Goal: Task Accomplishment & Management: Manage account settings

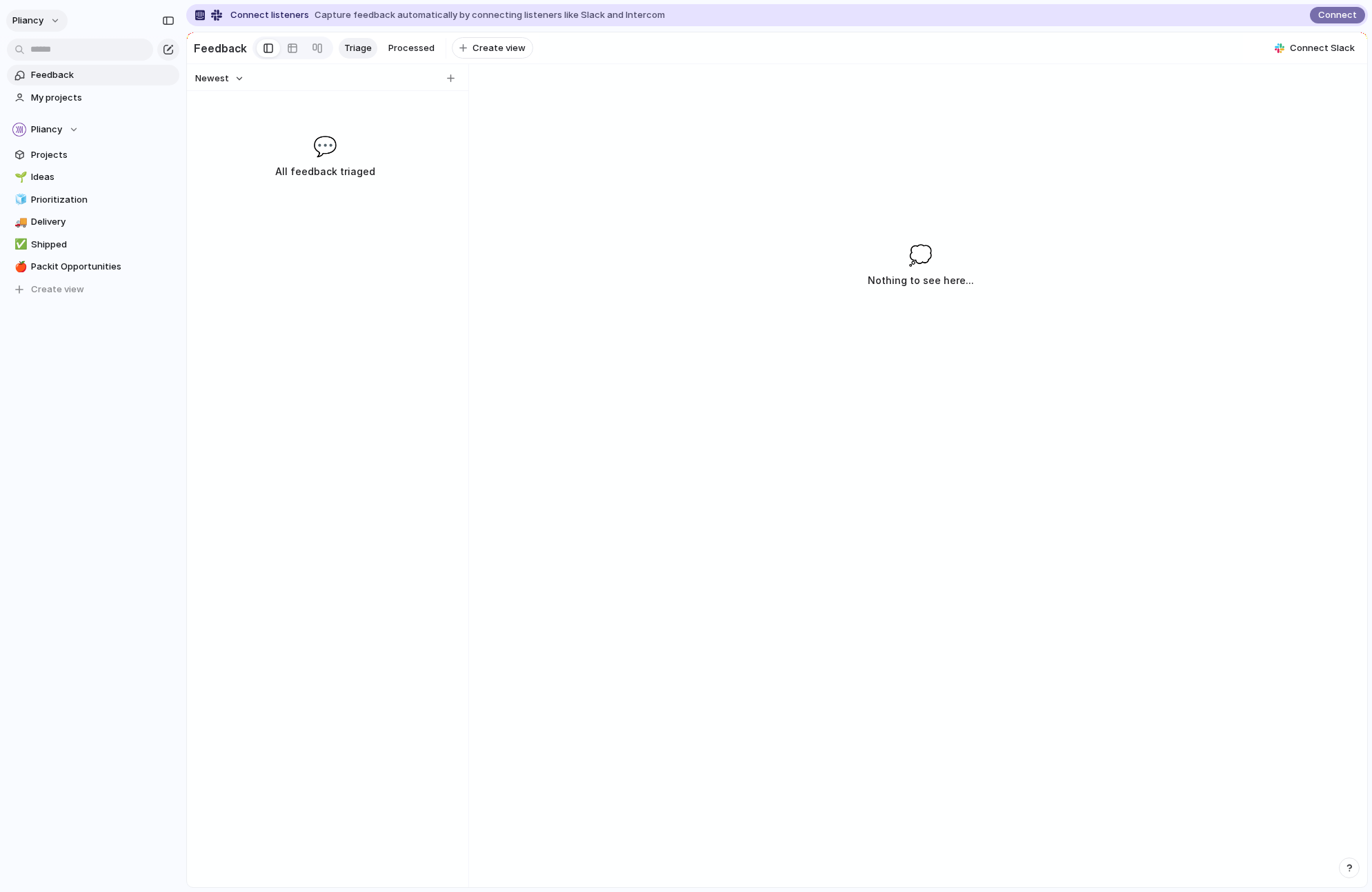
click at [49, 18] on button "Pliancy" at bounding box center [37, 20] width 62 height 22
click at [380, 351] on div "Settings Invite members Change theme Sign out" at bounding box center [686, 446] width 1372 height 892
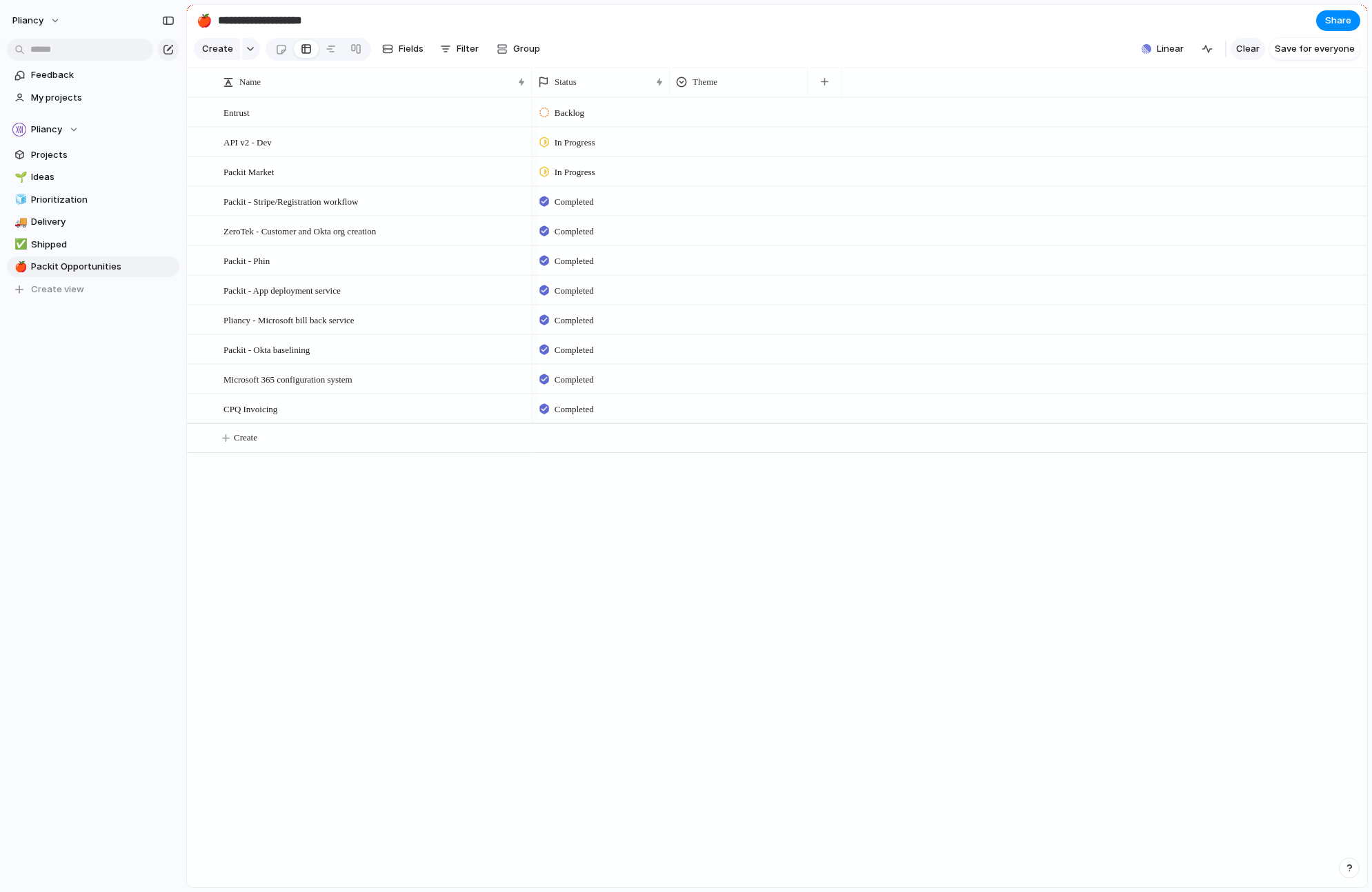
click at [1251, 54] on span "Clear" at bounding box center [1248, 49] width 23 height 14
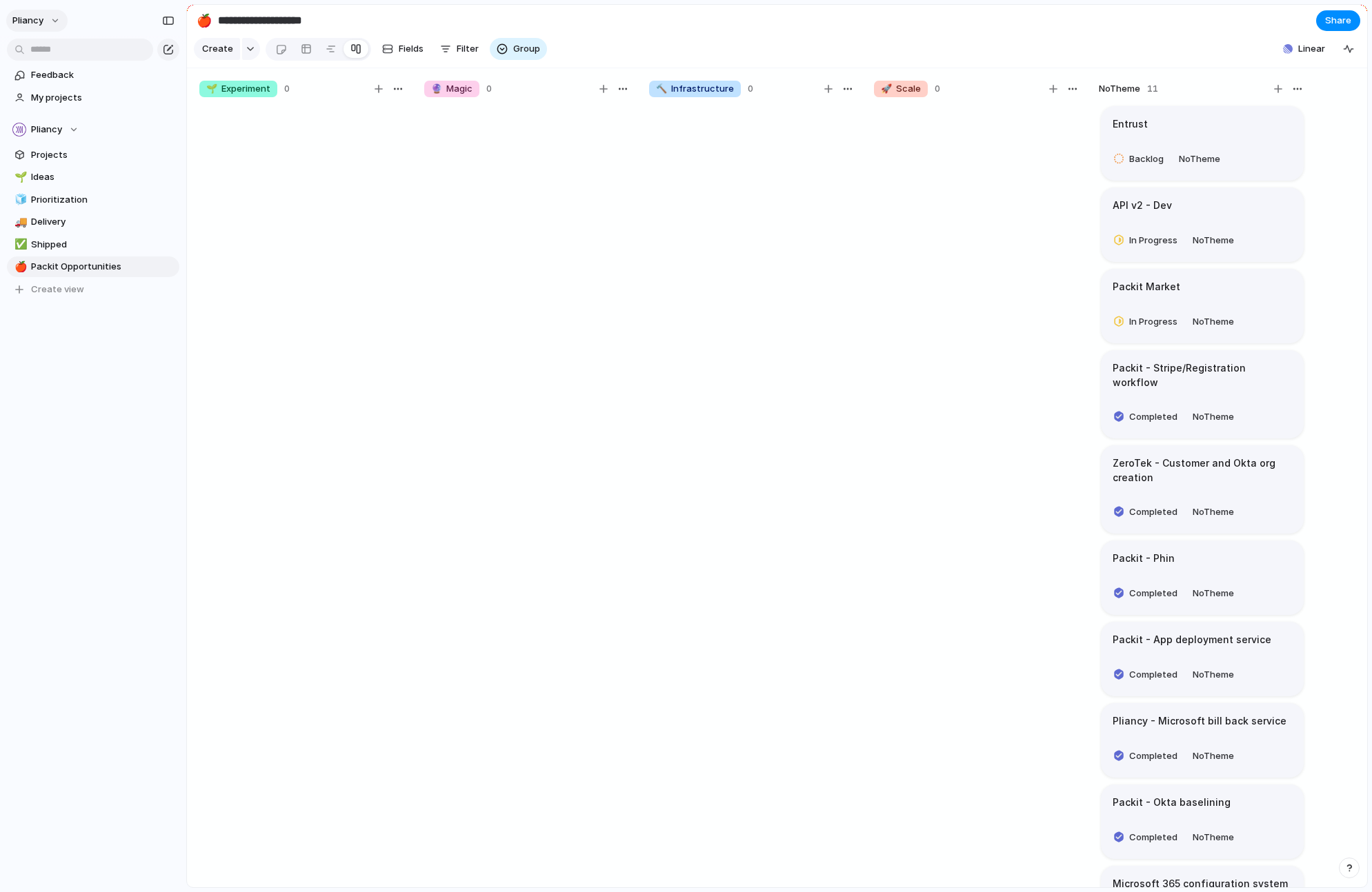
click at [49, 19] on button "Pliancy" at bounding box center [37, 20] width 62 height 22
click at [366, 194] on div "Settings Invite members Change theme Sign out" at bounding box center [686, 446] width 1372 height 892
click at [1348, 868] on div "button" at bounding box center [1349, 868] width 9 height 9
click at [1292, 747] on span "Documentation" at bounding box center [1273, 747] width 68 height 14
click at [65, 70] on span "Feedback" at bounding box center [103, 75] width 144 height 14
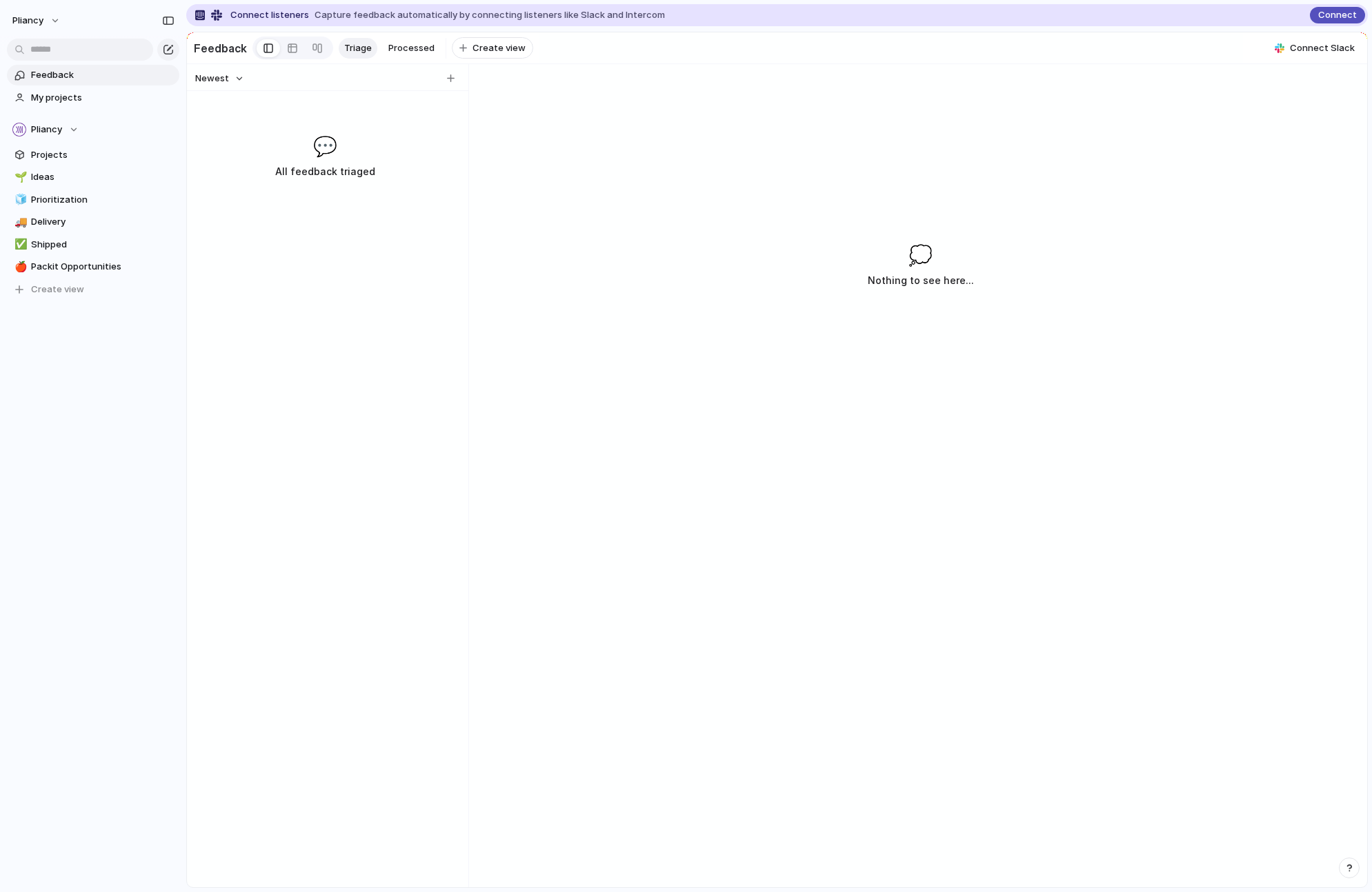
click at [1326, 15] on span "Connect" at bounding box center [1337, 15] width 38 height 14
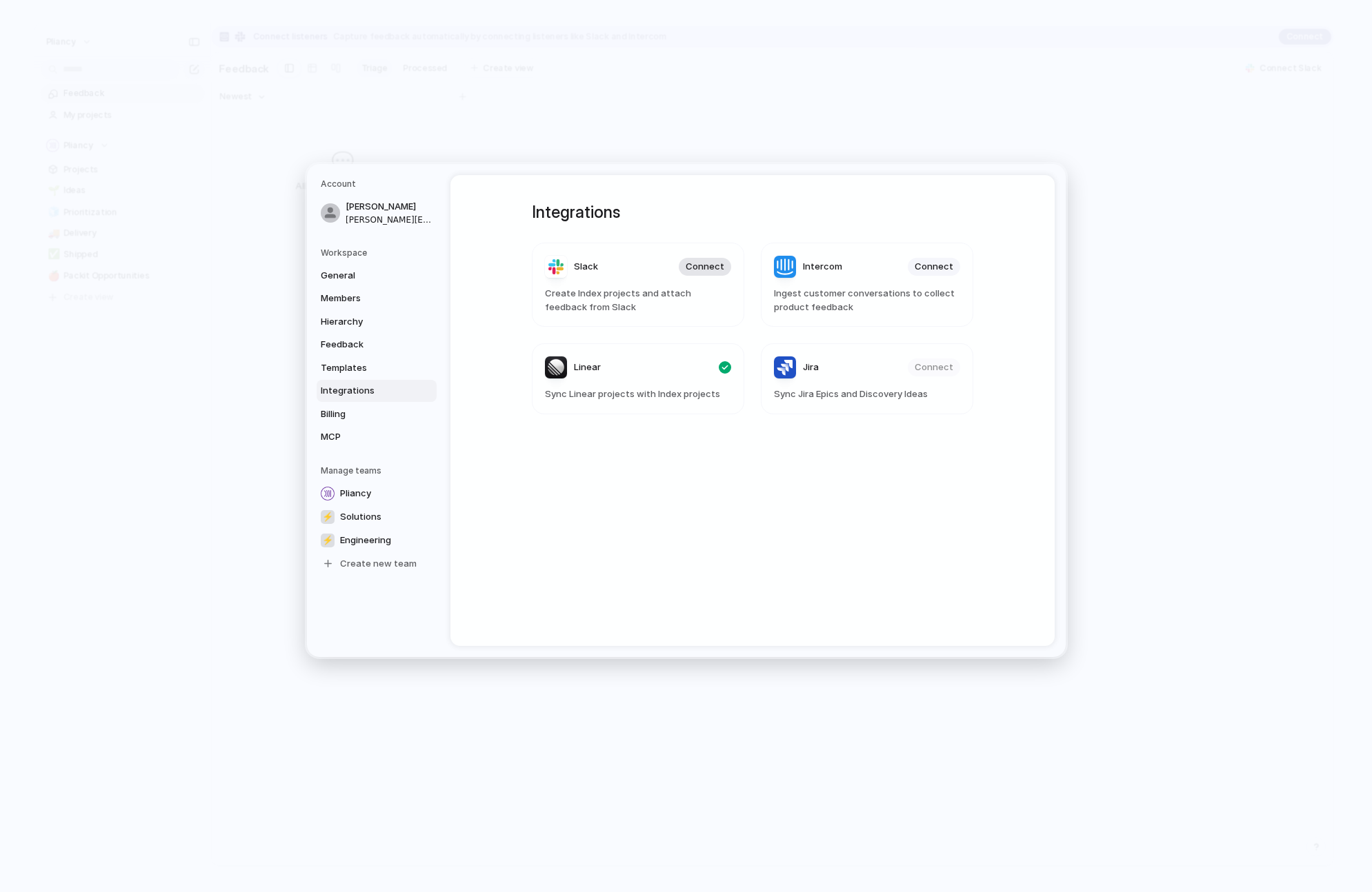
click at [707, 269] on span "Connect" at bounding box center [704, 266] width 38 height 14
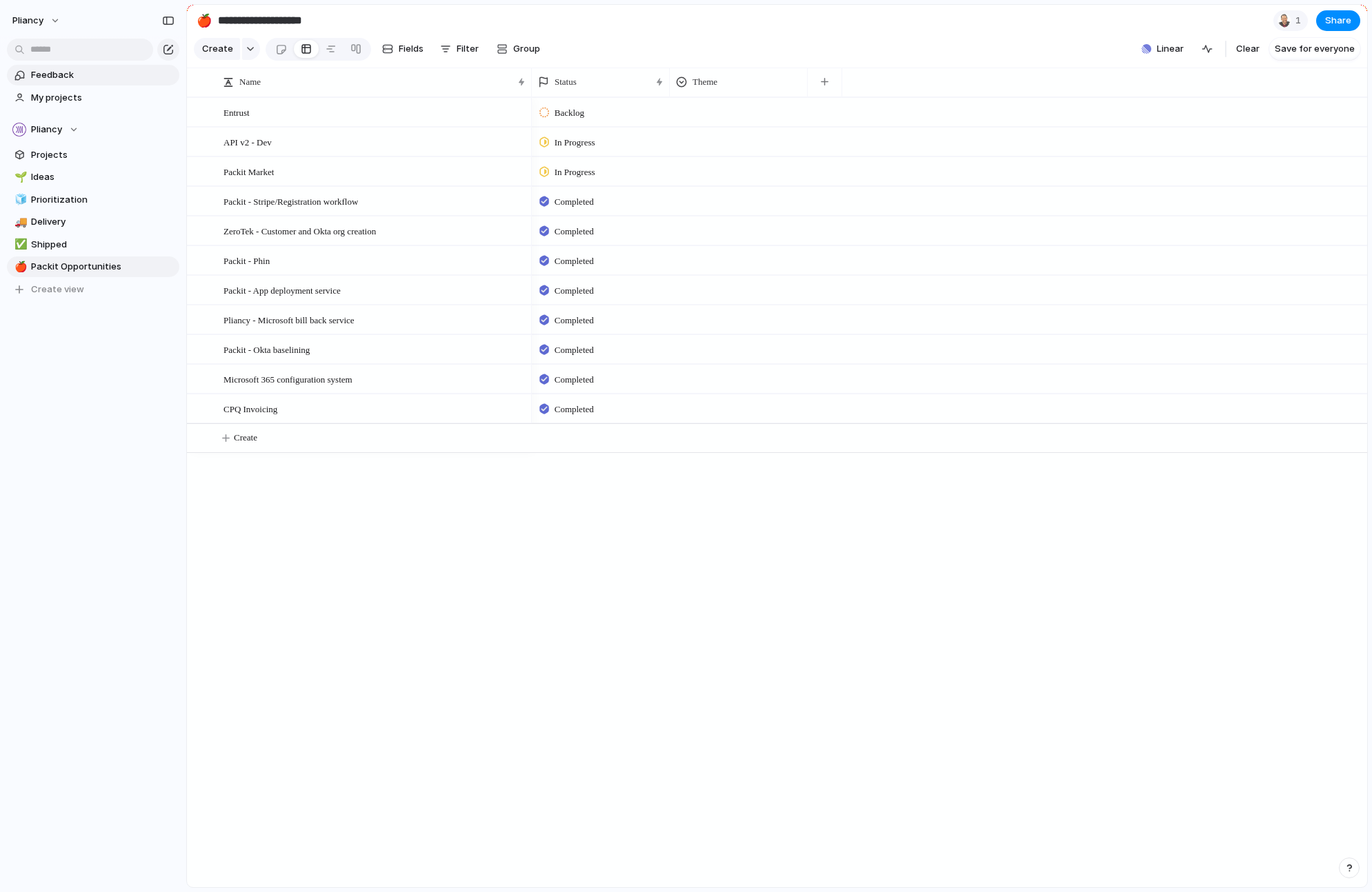
click at [60, 75] on span "Feedback" at bounding box center [103, 75] width 144 height 14
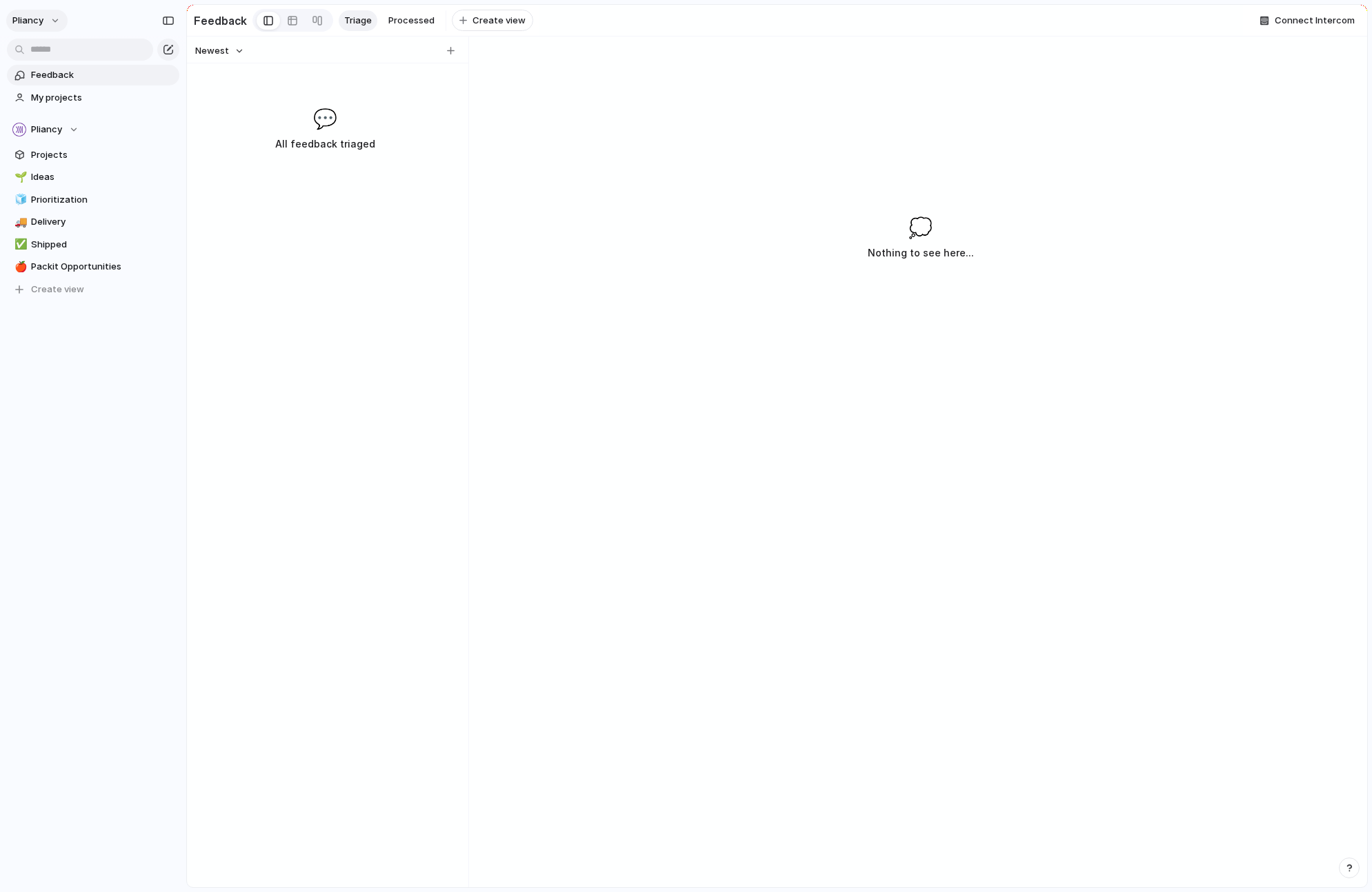
click at [42, 20] on span "Pliancy" at bounding box center [28, 20] width 31 height 14
click at [45, 49] on span "Settings" at bounding box center [51, 52] width 38 height 14
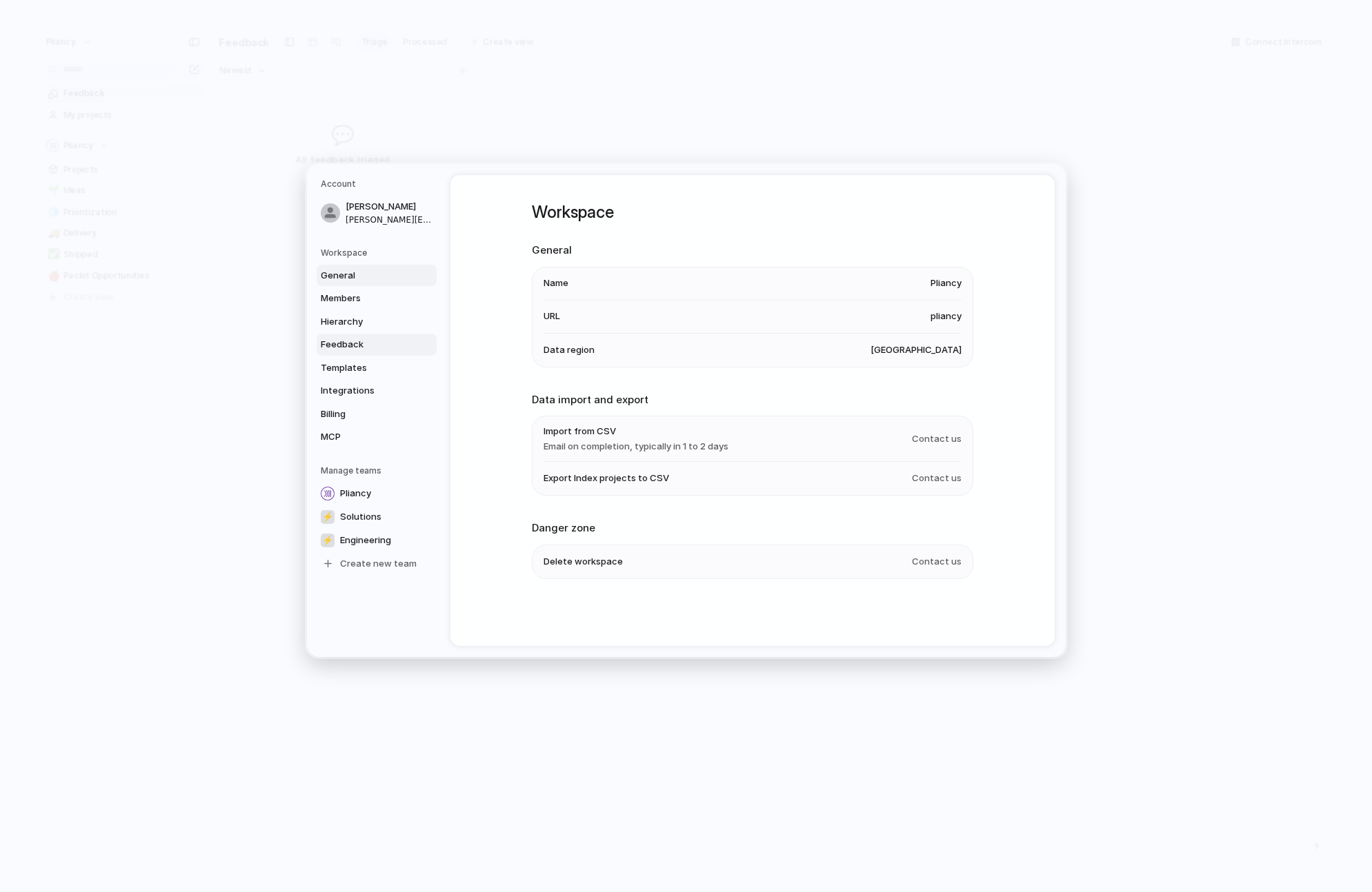
click at [346, 344] on span "Feedback" at bounding box center [365, 345] width 89 height 14
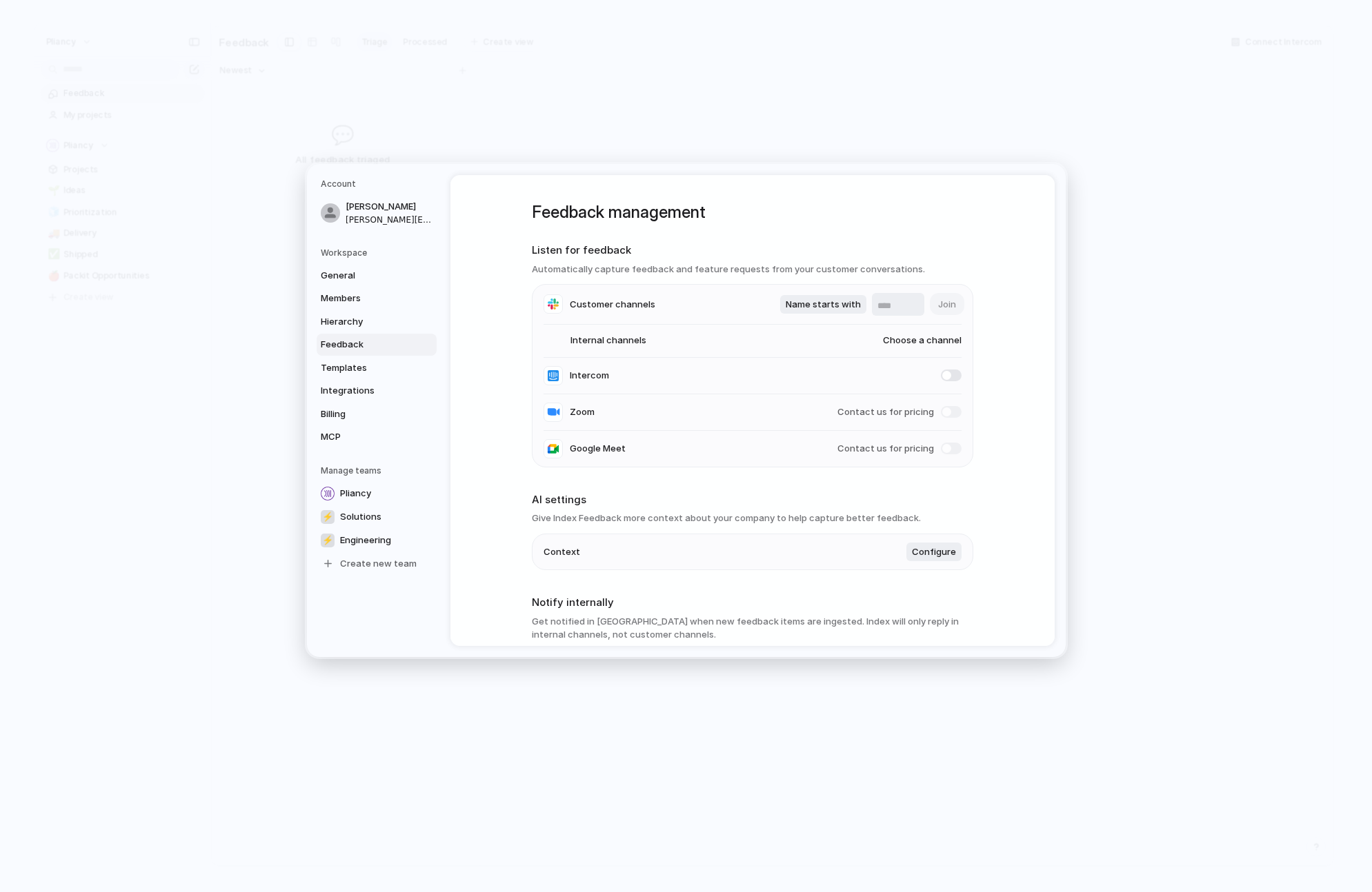
click at [885, 301] on input "text" at bounding box center [898, 306] width 41 height 14
click at [942, 306] on span "Join" at bounding box center [947, 303] width 18 height 14
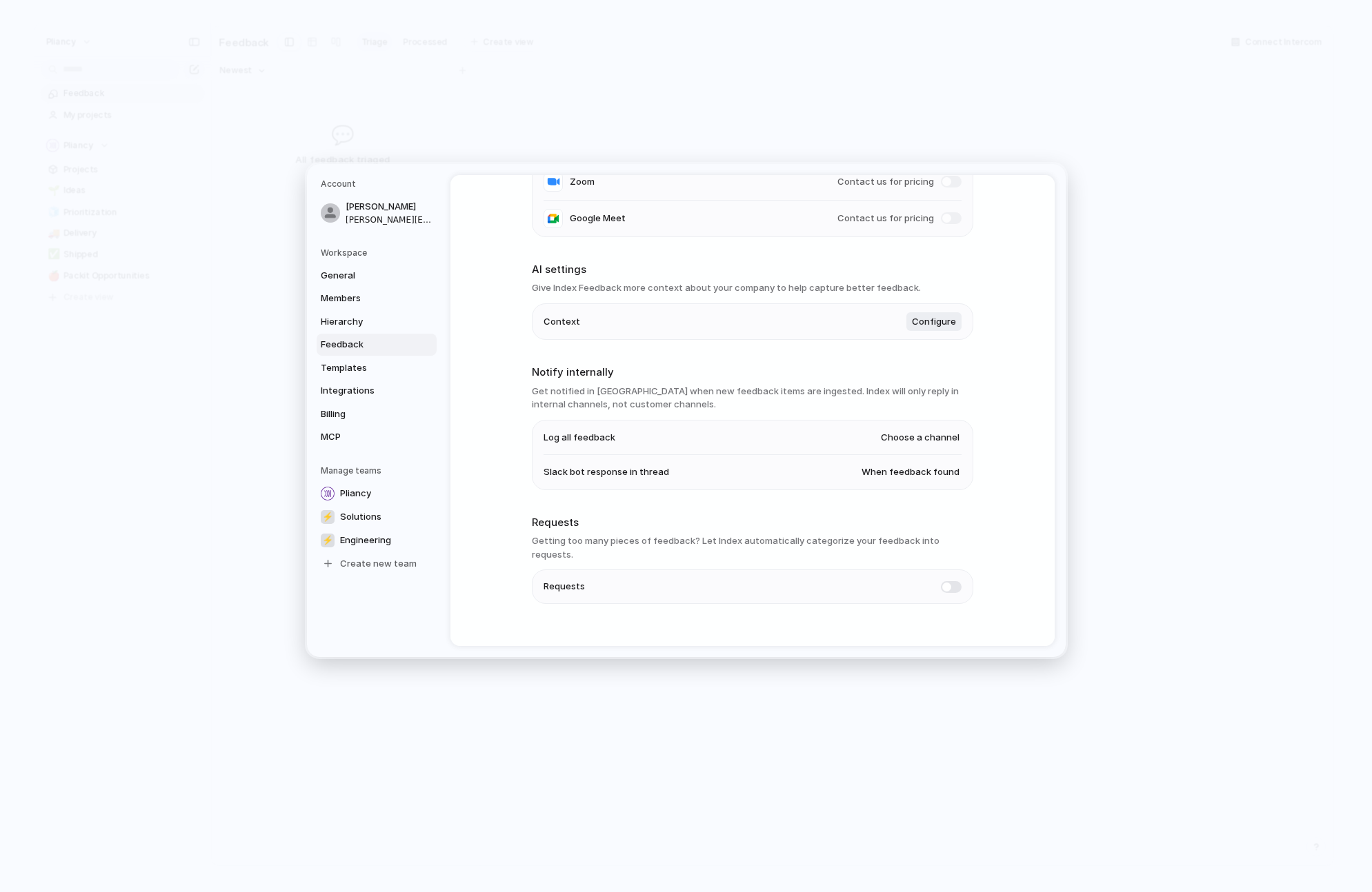
scroll to position [237, 0]
click at [922, 425] on span "Choose a channel" at bounding box center [920, 430] width 78 height 14
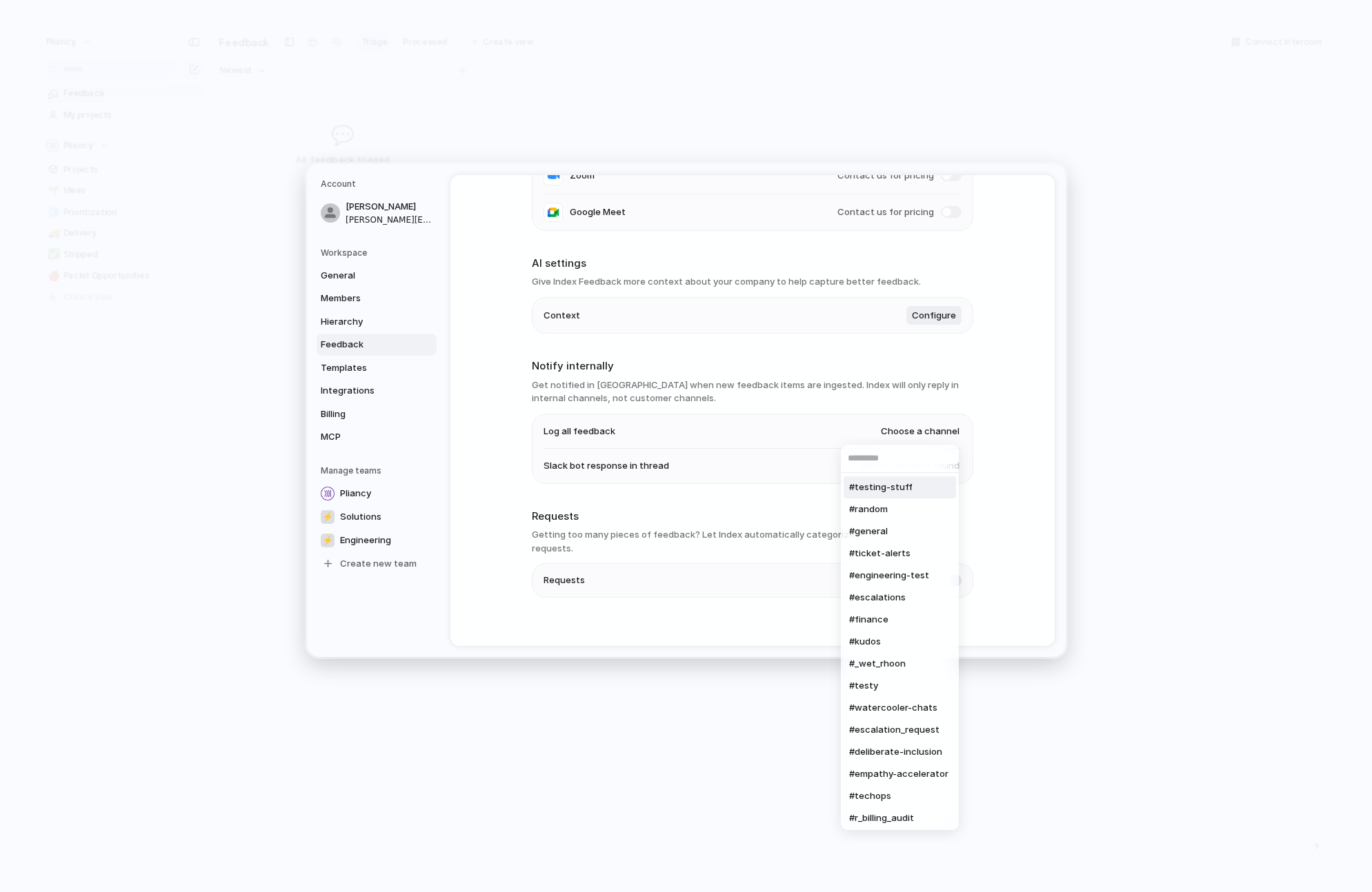
click at [883, 488] on span "#testing-stuff" at bounding box center [881, 487] width 63 height 14
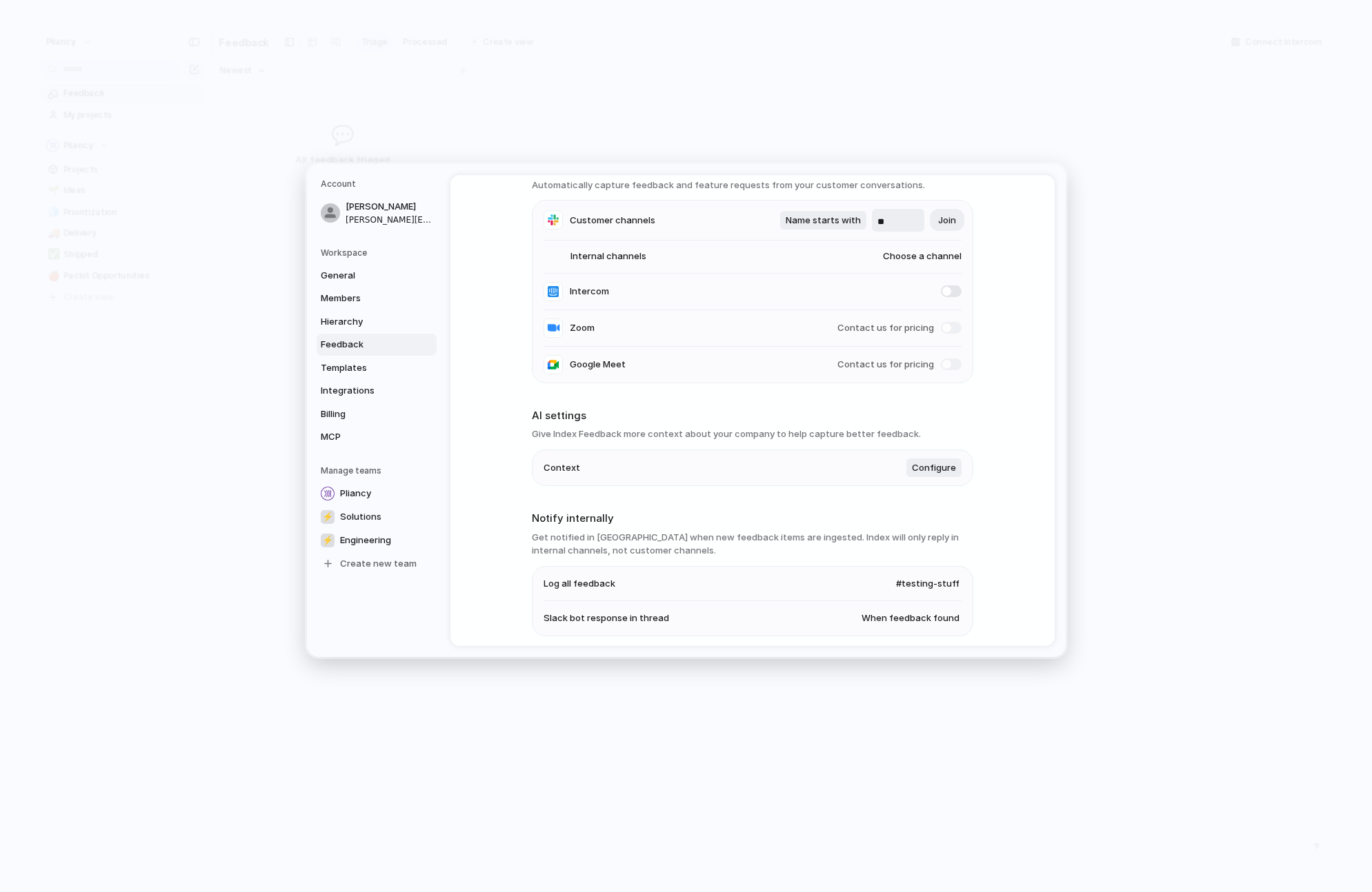
scroll to position [0, 0]
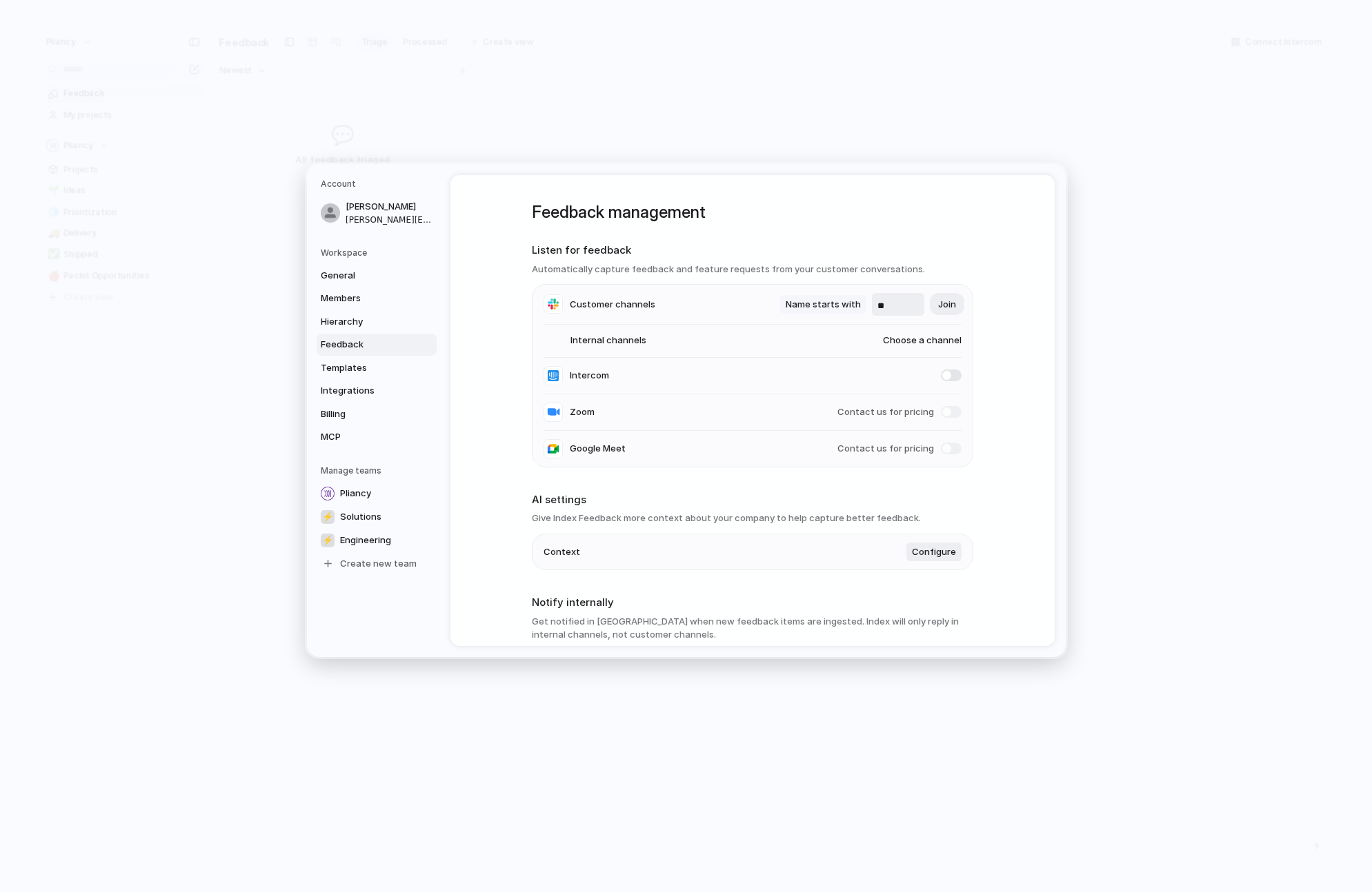
click at [834, 303] on span "Name starts with" at bounding box center [823, 303] width 75 height 14
click at [904, 303] on input "**" at bounding box center [898, 306] width 41 height 14
drag, startPoint x: 904, startPoint y: 303, endPoint x: 859, endPoint y: 304, distance: 45.0
click at [859, 304] on div "Name starts with ** Join" at bounding box center [871, 304] width 181 height 22
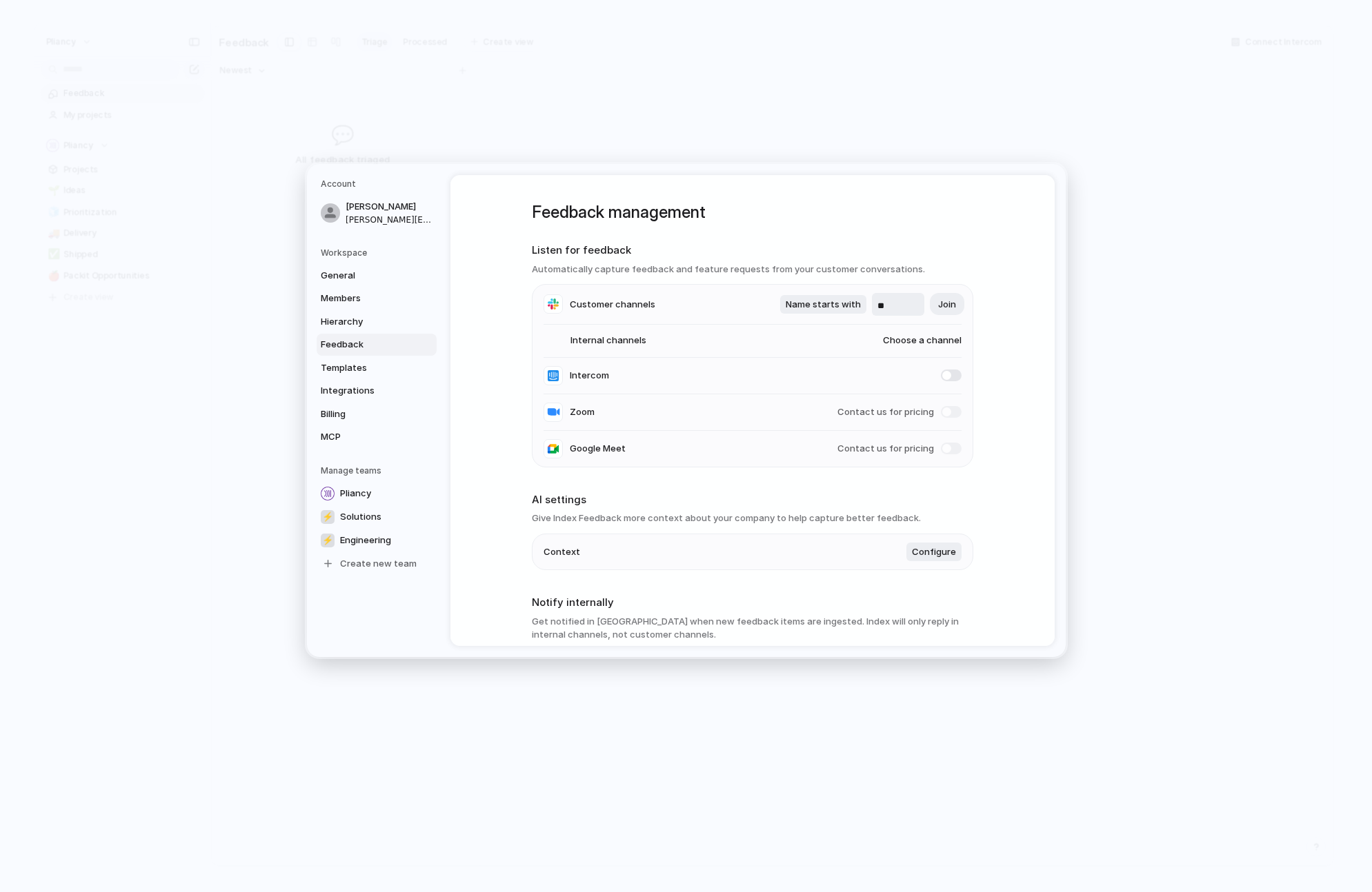
type input "**"
click at [952, 305] on span "Join" at bounding box center [947, 303] width 18 height 14
